Goal: Task Accomplishment & Management: Manage account settings

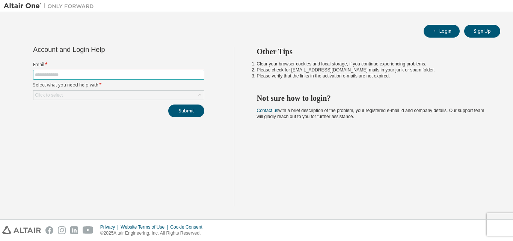
click at [158, 75] on input "text" at bounding box center [119, 75] width 168 height 6
click at [143, 71] on span at bounding box center [118, 75] width 171 height 10
type input "**********"
click at [141, 90] on form "**********" at bounding box center [118, 81] width 171 height 38
click at [141, 95] on div "Click to select" at bounding box center [118, 95] width 171 height 9
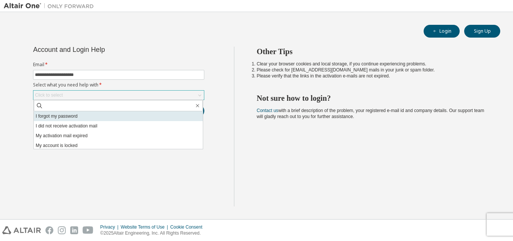
click at [108, 117] on li "I forgot my password" at bounding box center [118, 116] width 169 height 10
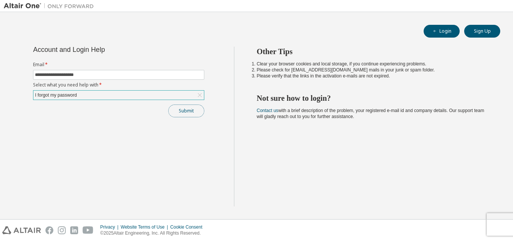
click at [184, 112] on button "Submit" at bounding box center [186, 110] width 36 height 13
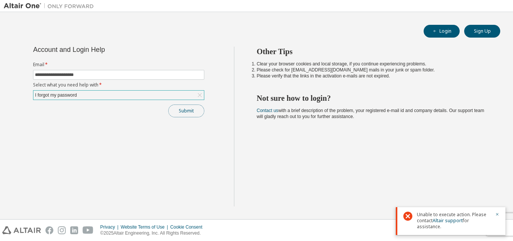
click at [179, 112] on button "Submit" at bounding box center [186, 110] width 36 height 13
click at [178, 113] on button "Submit" at bounding box center [186, 110] width 36 height 13
click at [178, 113] on div "Submit" at bounding box center [118, 110] width 171 height 13
click at [182, 112] on button "Submit" at bounding box center [186, 110] width 36 height 13
click at [176, 112] on button "Submit" at bounding box center [186, 110] width 36 height 13
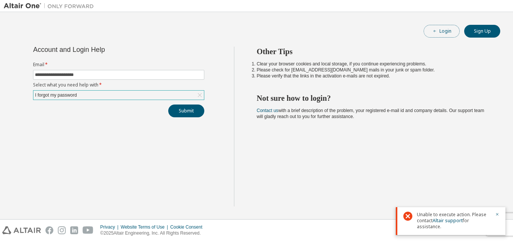
click at [444, 30] on button "Login" at bounding box center [442, 31] width 36 height 13
click at [446, 30] on button "Login" at bounding box center [442, 31] width 36 height 13
click at [431, 32] on button "Login" at bounding box center [442, 31] width 36 height 13
click at [448, 30] on button "Login" at bounding box center [442, 31] width 36 height 13
click at [476, 67] on li "Please check for noreply@okta.com mails in your junk or spam folder." at bounding box center [372, 70] width 230 height 6
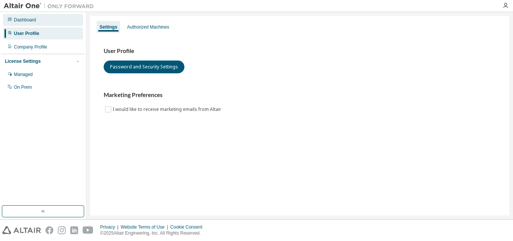
click at [26, 20] on div "Dashboard" at bounding box center [25, 20] width 22 height 6
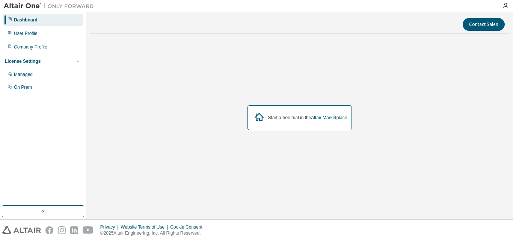
click at [289, 116] on div "Start a free trial in the Altair Marketplace" at bounding box center [307, 118] width 79 height 6
click at [45, 33] on div "User Profile" at bounding box center [43, 33] width 80 height 12
